Goal: Navigation & Orientation: Find specific page/section

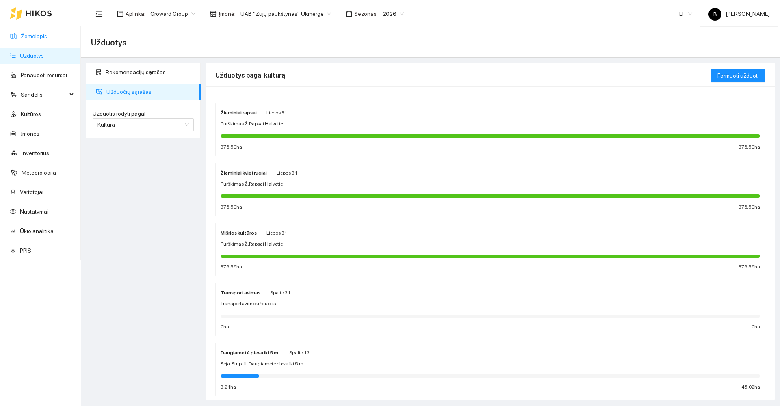
click at [28, 34] on link "Žemėlapis" at bounding box center [34, 36] width 26 height 6
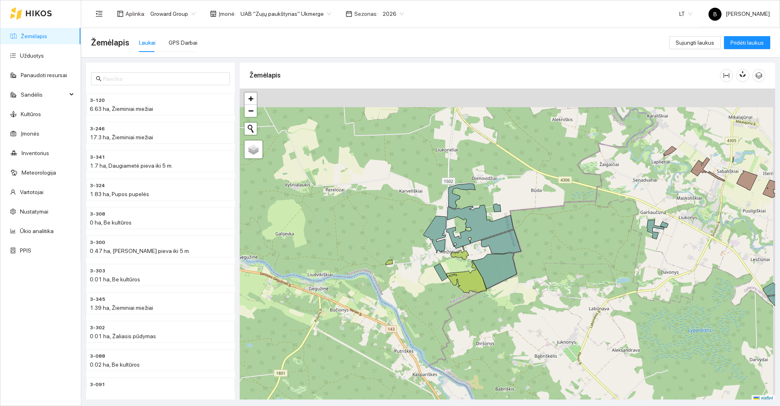
scroll to position [2, 0]
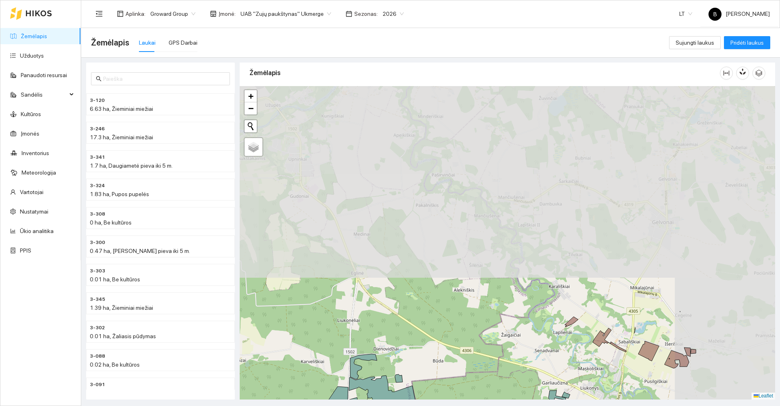
drag, startPoint x: 505, startPoint y: 178, endPoint x: 401, endPoint y: 337, distance: 190.0
click at [404, 351] on div at bounding box center [507, 243] width 535 height 314
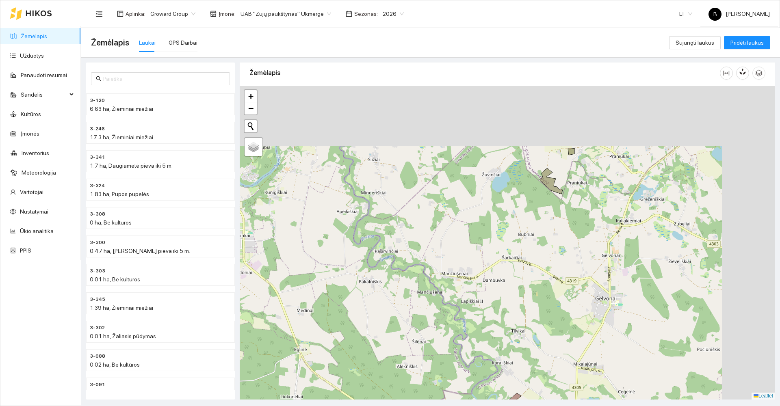
drag, startPoint x: 453, startPoint y: 285, endPoint x: 419, endPoint y: 310, distance: 42.5
click at [419, 310] on div at bounding box center [507, 243] width 535 height 314
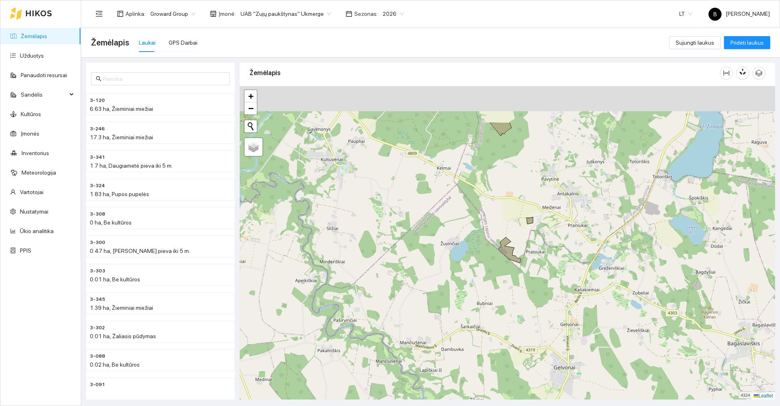
drag, startPoint x: 472, startPoint y: 242, endPoint x: 420, endPoint y: 313, distance: 87.2
click at [415, 322] on div at bounding box center [507, 243] width 535 height 314
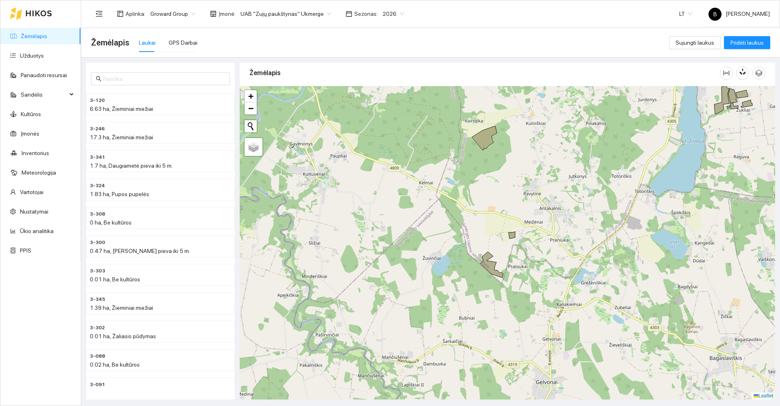
drag, startPoint x: 492, startPoint y: 219, endPoint x: 363, endPoint y: 339, distance: 176.7
click at [361, 344] on div at bounding box center [507, 243] width 535 height 314
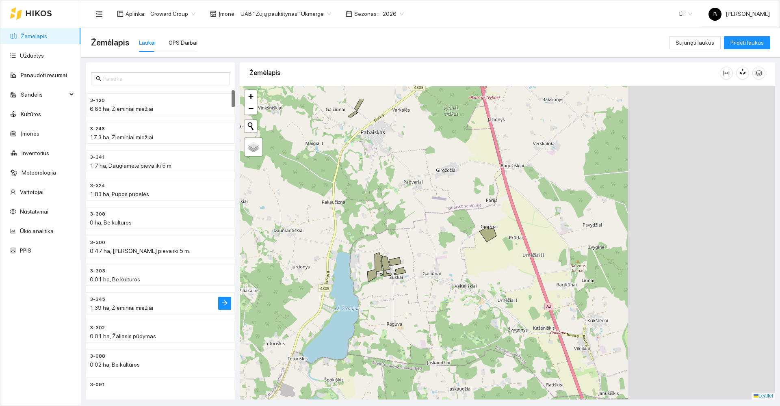
drag, startPoint x: 448, startPoint y: 249, endPoint x: 258, endPoint y: 285, distance: 193.4
click at [224, 294] on div "3-120 6.63 ha, Žieminiai miežiai 3-246 17.3 ha, Žieminiai miežiai 3-341 1.7 ha,…" at bounding box center [428, 229] width 699 height 342
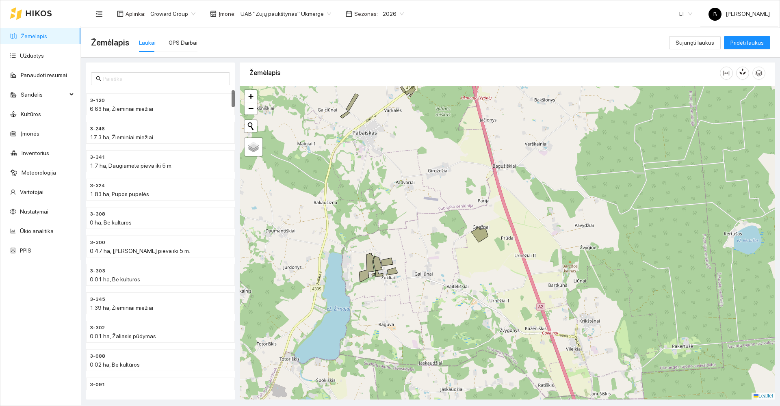
drag, startPoint x: 375, startPoint y: 255, endPoint x: 335, endPoint y: 413, distance: 162.2
click at [335, 406] on html "Žemėlapis Užduotys Panaudoti resursai Sandėlis Kultūros Įmonės Inventorius Mete…" at bounding box center [390, 203] width 780 height 406
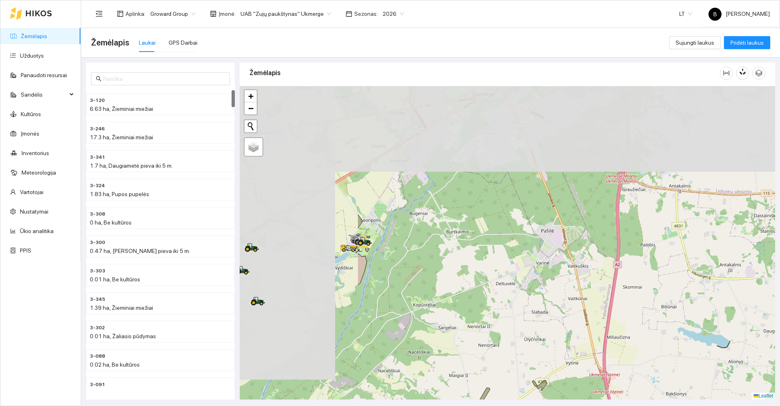
drag, startPoint x: 389, startPoint y: 281, endPoint x: 590, endPoint y: 397, distance: 232.2
click at [579, 404] on main "Žemėlapis Laukai GPS Darbai Sujungti laukus Pridėti laukus 3-120 6.63 ha, Žiemi…" at bounding box center [430, 217] width 699 height 378
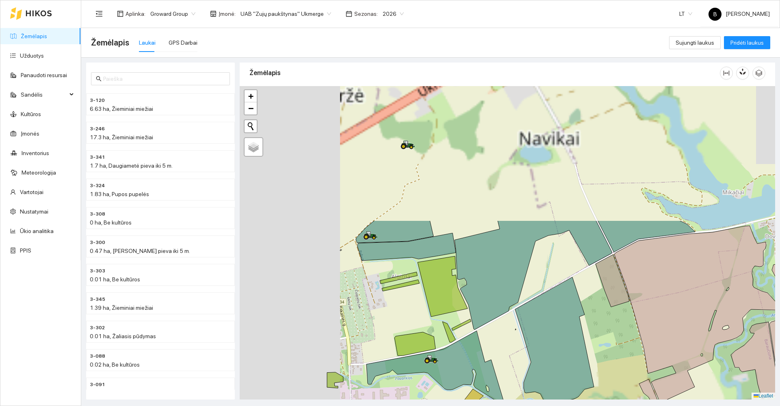
drag, startPoint x: 301, startPoint y: 256, endPoint x: 436, endPoint y: 422, distance: 214.4
click at [436, 406] on html "Žemėlapis Užduotys Panaudoti resursai Sandėlis Kultūros Įmonės Inventorius Mete…" at bounding box center [390, 203] width 780 height 406
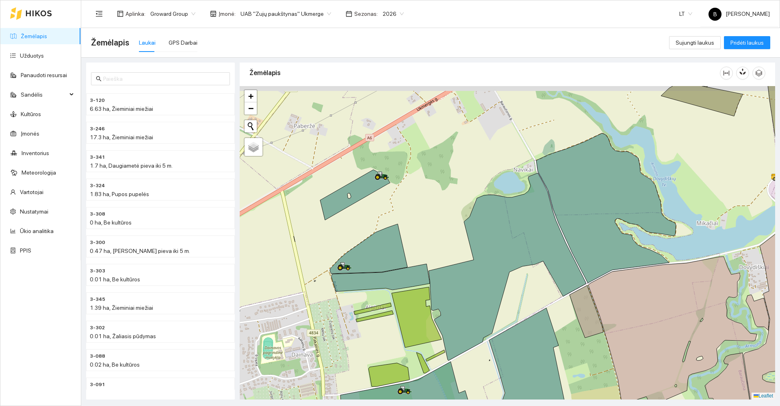
drag, startPoint x: 377, startPoint y: 335, endPoint x: 319, endPoint y: 386, distance: 77.7
click at [319, 386] on div at bounding box center [507, 243] width 535 height 314
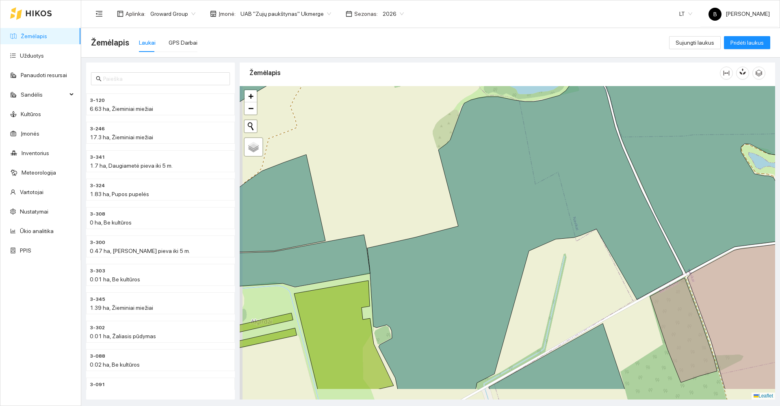
drag, startPoint x: 353, startPoint y: 213, endPoint x: 376, endPoint y: 176, distance: 43.4
click at [381, 171] on div at bounding box center [507, 243] width 535 height 314
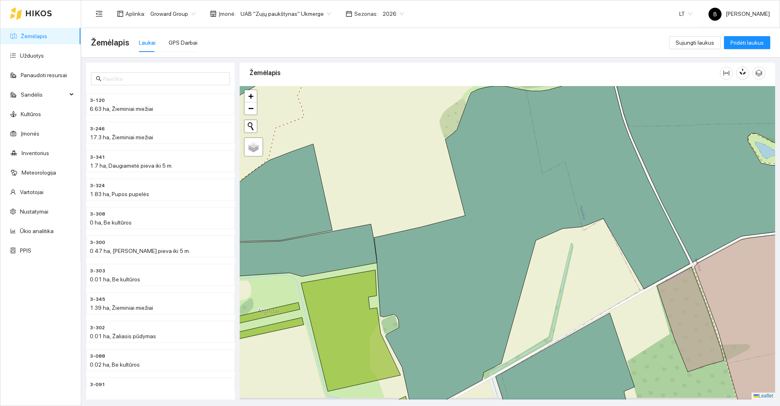
drag, startPoint x: 374, startPoint y: 192, endPoint x: 405, endPoint y: 154, distance: 48.2
click at [405, 154] on div at bounding box center [507, 243] width 535 height 314
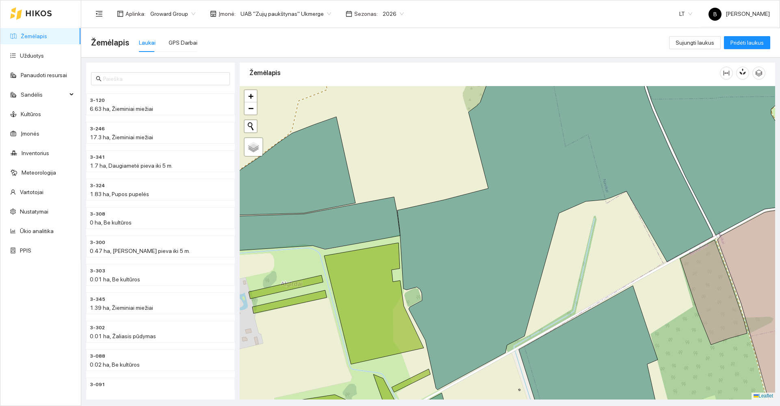
scroll to position [2, 0]
click at [250, 154] on input "Palydovas" at bounding box center [249, 153] width 5 height 5
radio input "true"
